Goal: Find specific page/section: Find specific page/section

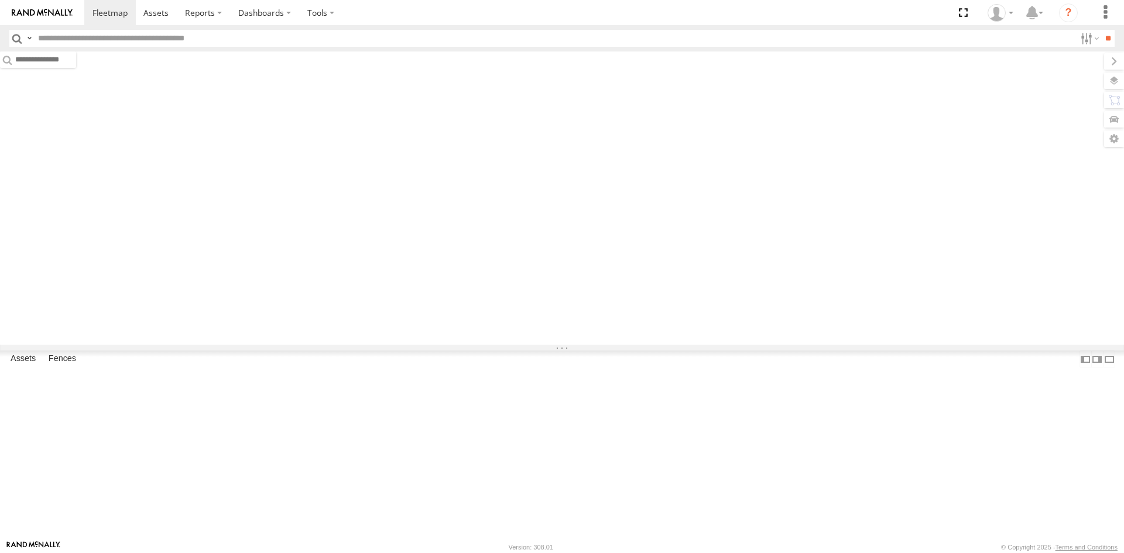
click at [162, 42] on input "text" at bounding box center [554, 38] width 1042 height 17
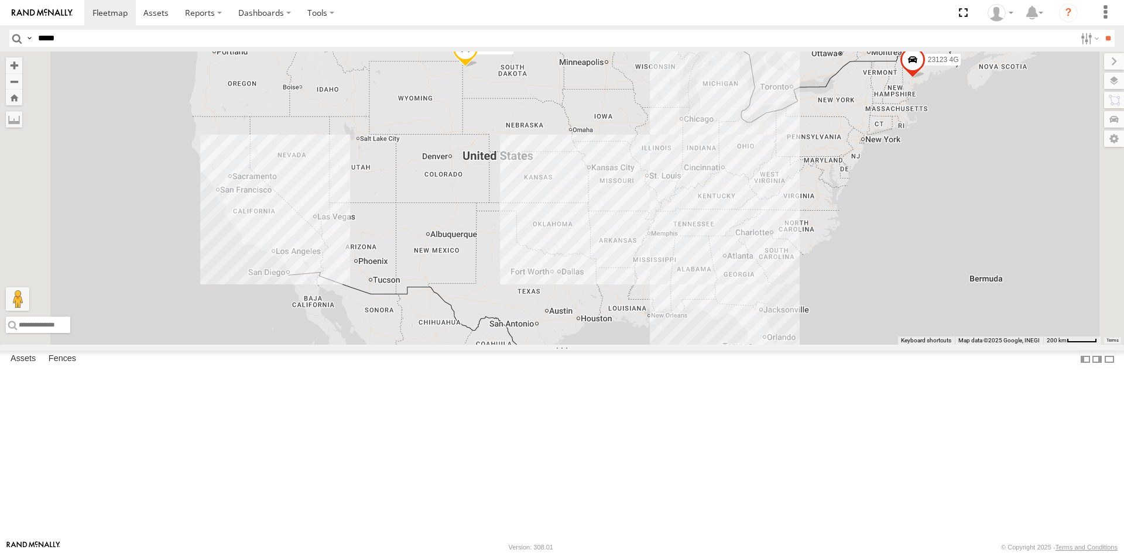
type input "*****"
click at [1101, 30] on input "**" at bounding box center [1107, 38] width 13 height 17
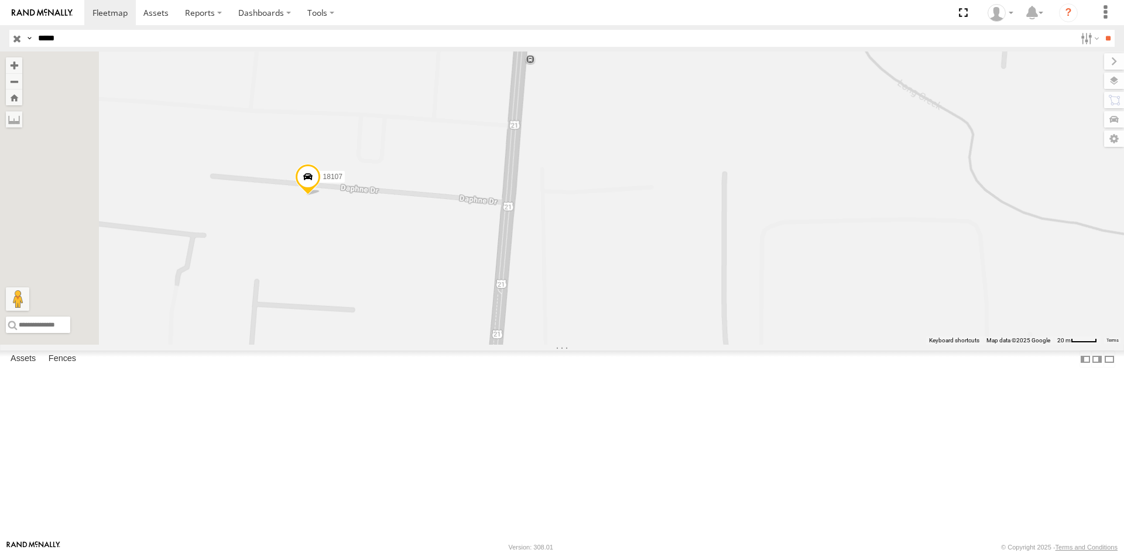
drag, startPoint x: 578, startPoint y: 276, endPoint x: 615, endPoint y: 104, distance: 176.0
click at [615, 104] on div "18107" at bounding box center [562, 198] width 1124 height 293
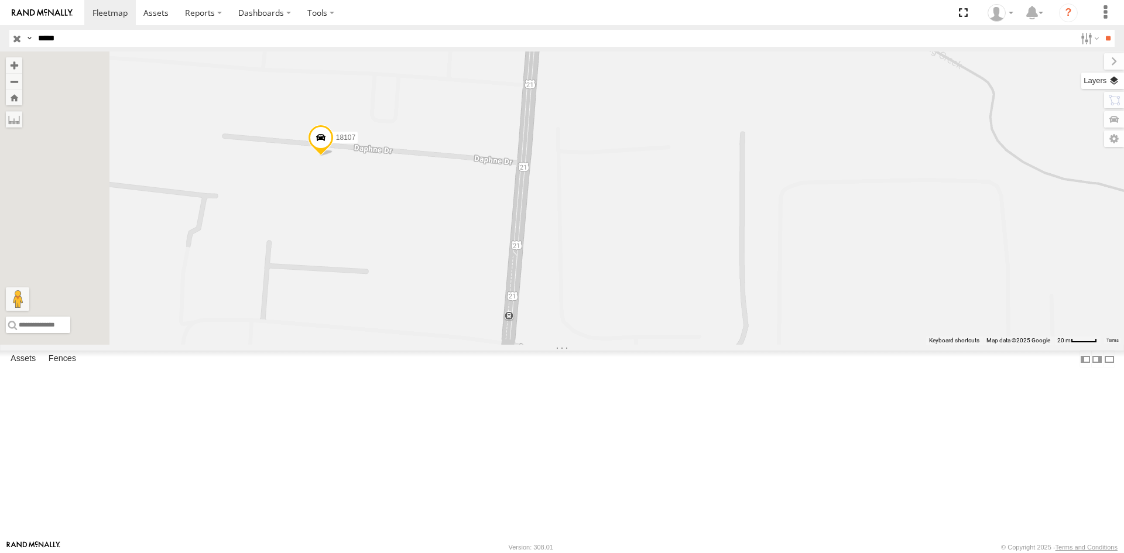
click at [1106, 83] on label at bounding box center [1102, 81] width 43 height 16
click at [0, 0] on div "Basemaps Roadmap Terrain Satellite Night" at bounding box center [0, 0] width 0 height 0
click at [0, 0] on div "Basemaps" at bounding box center [0, 0] width 0 height 0
click at [0, 0] on span "Basemaps" at bounding box center [0, 0] width 0 height 0
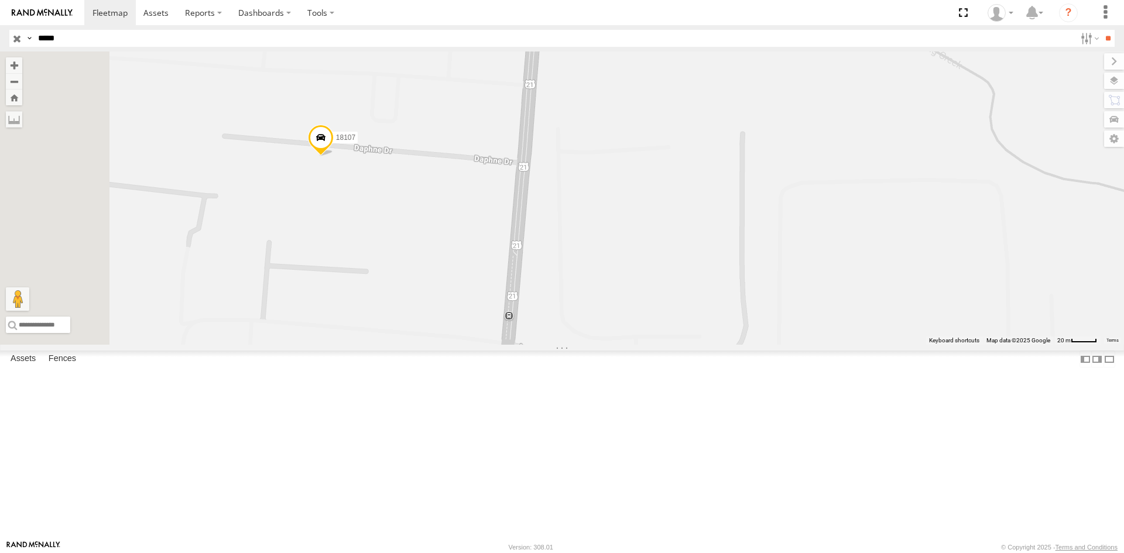
click at [0, 0] on span "Satellite + Roadmap" at bounding box center [0, 0] width 0 height 0
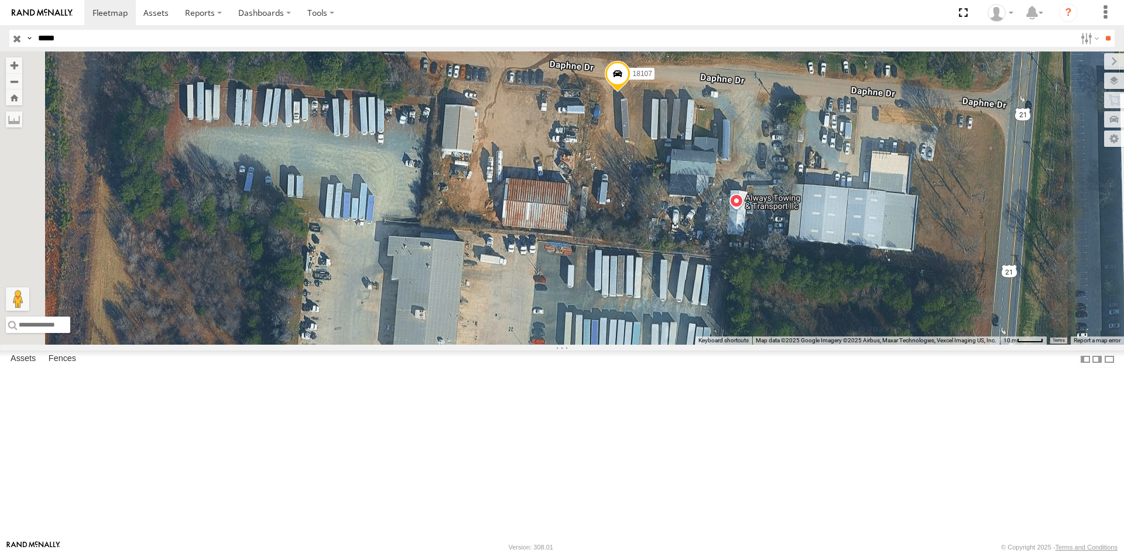
drag, startPoint x: 525, startPoint y: 235, endPoint x: 845, endPoint y: 213, distance: 321.0
click at [845, 213] on div "18107" at bounding box center [562, 198] width 1124 height 293
drag, startPoint x: 321, startPoint y: 489, endPoint x: 496, endPoint y: 280, distance: 272.2
click at [507, 280] on div "18107 Keyboard shortcuts Map Data Map data ©2025 Google Imagery ©2025 Airbus, M…" at bounding box center [562, 198] width 1124 height 293
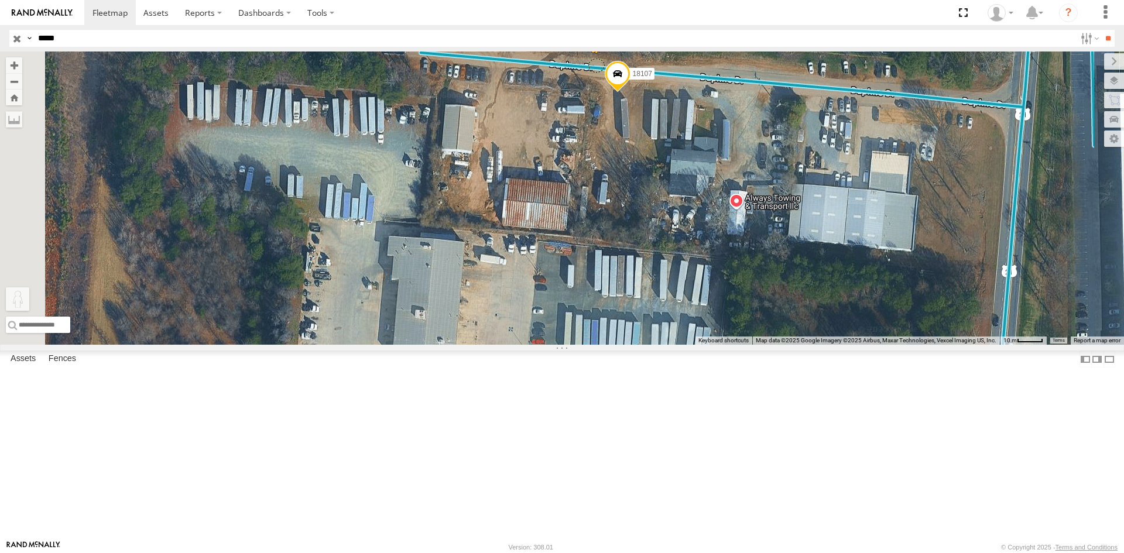
drag, startPoint x: 310, startPoint y: 490, endPoint x: 746, endPoint y: 161, distance: 545.9
click at [746, 161] on div "18107 To activate drag with keyboard, press Alt + Enter. Once in keyboard drag …" at bounding box center [562, 198] width 1124 height 293
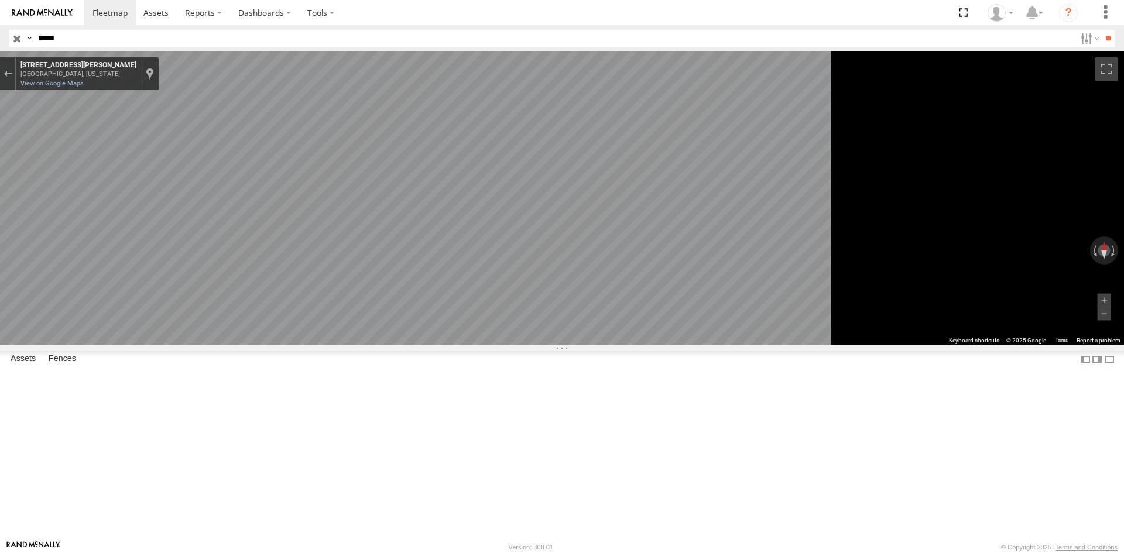
click at [197, 220] on main "← Move left → Move right ↑ Move up ↓ Move down + Zoom in - Zoom out Home Jump l…" at bounding box center [562, 296] width 1124 height 489
click at [285, 279] on main "← Move left → Move right ↑ Move up ↓ Move down + Zoom in - Zoom out Home Jump l…" at bounding box center [562, 296] width 1124 height 489
click at [785, 263] on main "← Move left → Move right ↑ Move up ↓ Move down + Zoom in - Zoom out Home Jump l…" at bounding box center [562, 296] width 1124 height 489
click at [0, 0] on div "18107 All Assets [PERSON_NAME] Dr Beatties Ford-Trinity 35.33042 -80.84508 Video" at bounding box center [0, 0] width 0 height 0
click at [12, 74] on div "Exit the Street View" at bounding box center [8, 73] width 9 height 7
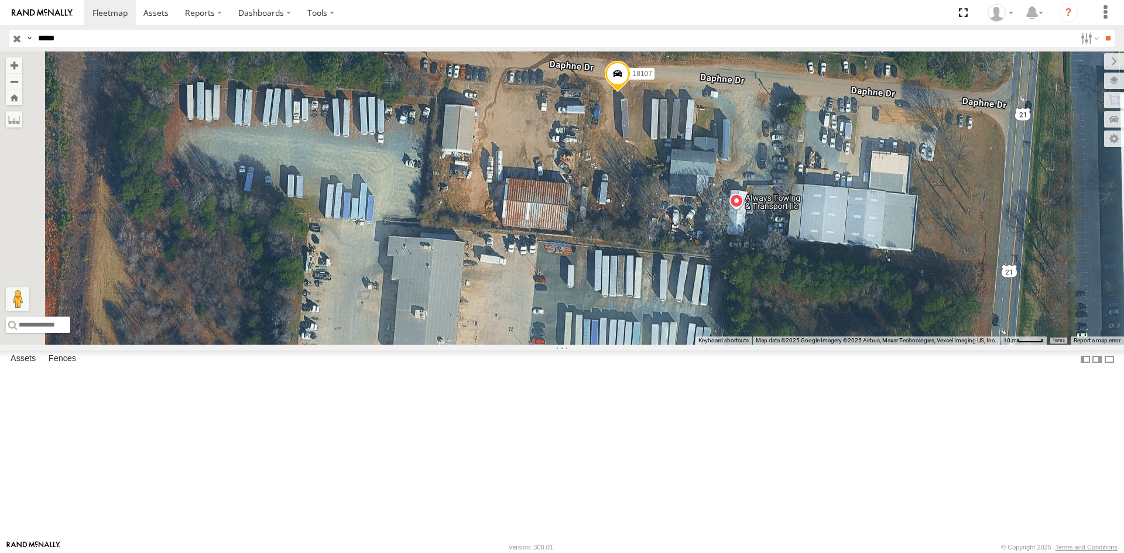
drag, startPoint x: 311, startPoint y: 497, endPoint x: 711, endPoint y: 189, distance: 504.6
click at [712, 187] on div "18107 Loading... Keyboard shortcuts Map Data Map data ©2025 Google Imagery ©202…" at bounding box center [562, 198] width 1124 height 293
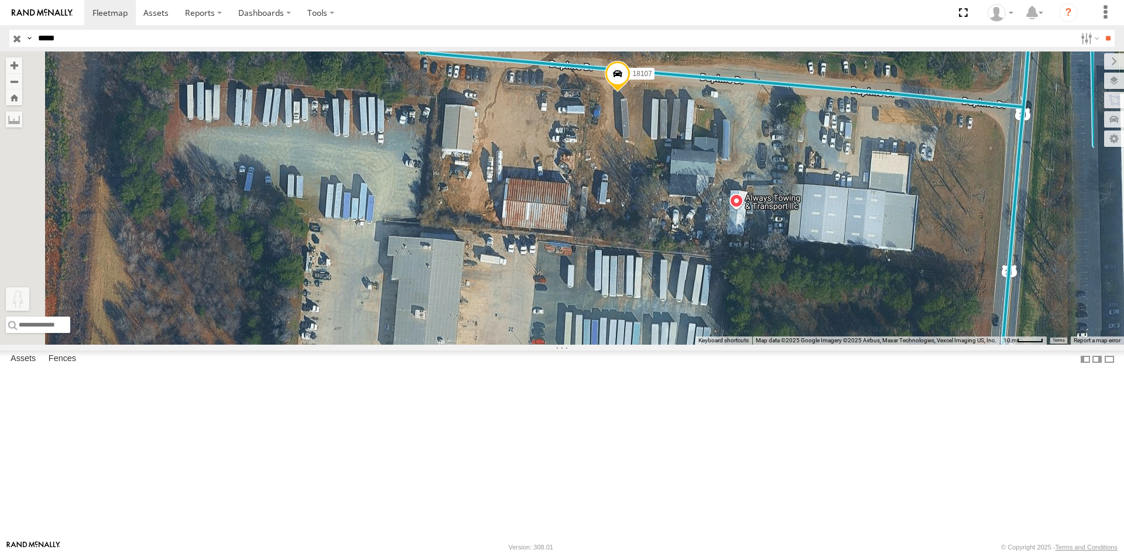
drag, startPoint x: 308, startPoint y: 495, endPoint x: 568, endPoint y: 145, distance: 436.1
click at [568, 145] on div "18107 To activate drag with keyboard, press Alt + Enter. Once in keyboard drag …" at bounding box center [562, 198] width 1124 height 293
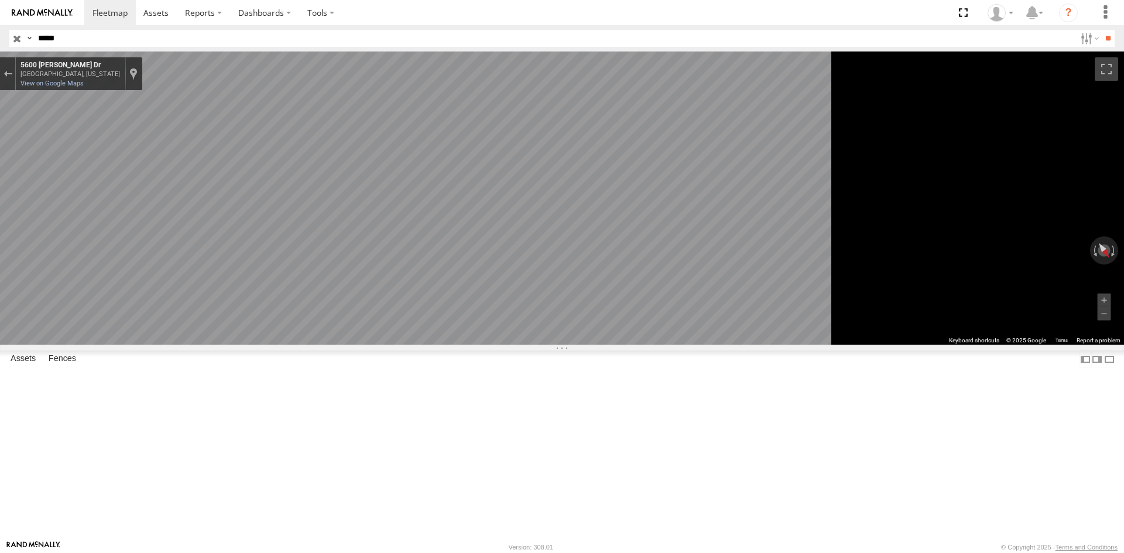
click at [132, 225] on main "← Move left → Move right ↑ Move up ↓ Move down + Zoom in - Zoom out Home Jump l…" at bounding box center [562, 296] width 1124 height 489
click at [224, 247] on main "← Move left → Move right ↑ Move up ↓ Move down + Zoom in - Zoom out Home Jump l…" at bounding box center [562, 296] width 1124 height 489
click at [109, 187] on main "← Move left → Move right ↑ Move up ↓ Move down + Zoom in - Zoom out Home Jump l…" at bounding box center [562, 296] width 1124 height 489
click at [238, 221] on main "← Move left → Move right ↑ Move up ↓ Move down + Zoom in - Zoom out Home Jump l…" at bounding box center [562, 296] width 1124 height 489
click at [143, 203] on main "← Move left → Move right ↑ Move up ↓ Move down + Zoom in - Zoom out Home Jump l…" at bounding box center [562, 296] width 1124 height 489
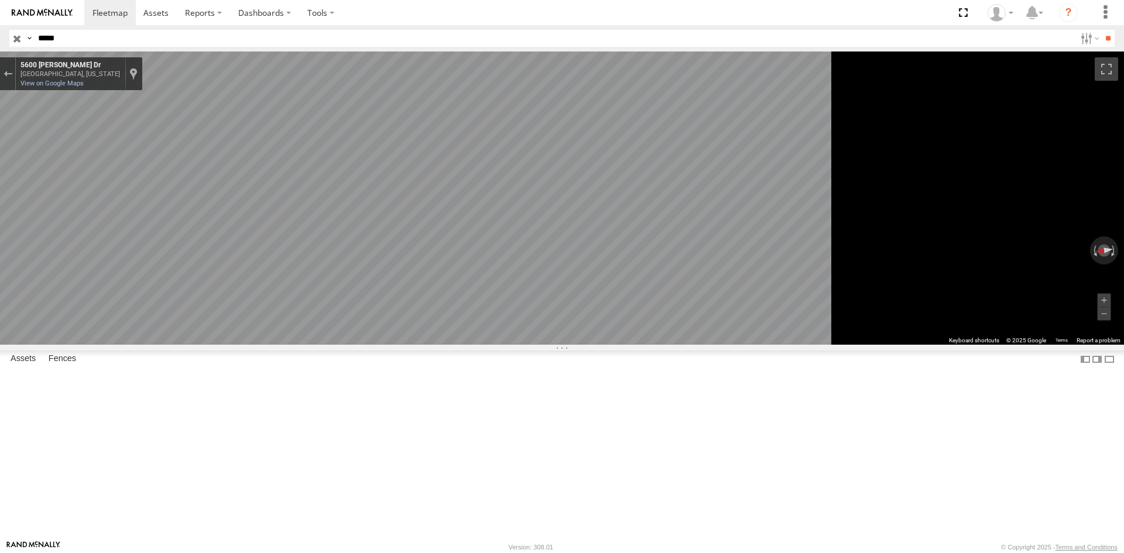
click at [103, 223] on main "← Move left → Move right ↑ Move up ↓ Move down + Zoom in - Zoom out Home Jump l…" at bounding box center [562, 296] width 1124 height 489
click at [122, 229] on main "← Move left → Move right ↑ Move up ↓ Move down + Zoom in - Zoom out Home Jump l…" at bounding box center [562, 296] width 1124 height 489
